Goal: Go to known website: Access a specific website the user already knows

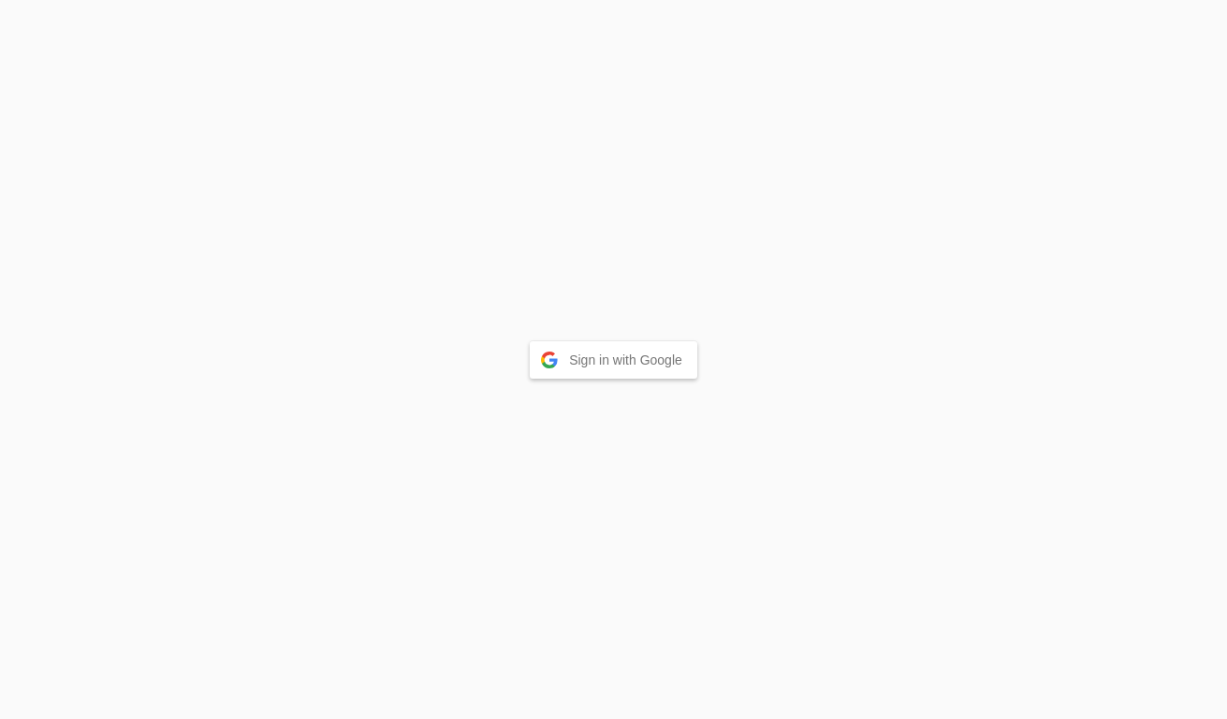
click at [596, 353] on button "Sign in with Google" at bounding box center [613, 360] width 167 height 37
